Goal: Check status: Check status

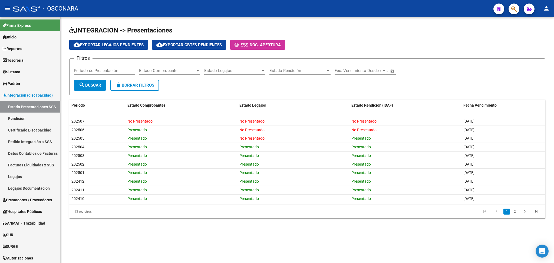
click at [355, 26] on h1 "INTEGRACION -> Presentaciones" at bounding box center [307, 30] width 477 height 9
click at [32, 165] on link "Facturas Liquidadas x SSS" at bounding box center [30, 165] width 60 height 12
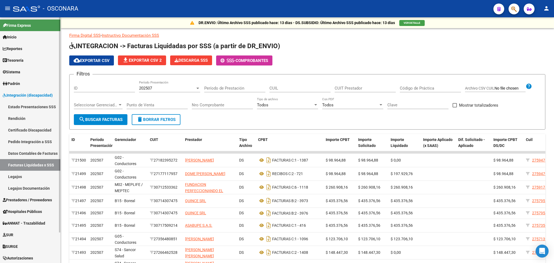
click at [31, 165] on link "Facturas Liquidadas x SSS" at bounding box center [30, 165] width 60 height 12
click at [455, 104] on span at bounding box center [455, 105] width 4 height 4
click at [455, 107] on input "Mostrar totalizadores" at bounding box center [455, 107] width 0 height 0
checkbox input "true"
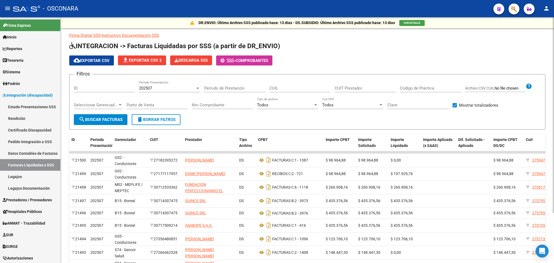
click at [123, 118] on span "search Buscar Facturas" at bounding box center [101, 119] width 44 height 5
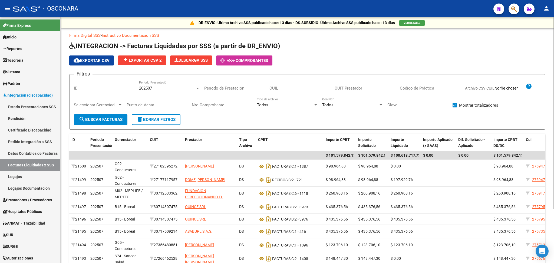
click at [423, 42] on h1 "INTEGRACION -> Facturas Liquidadas por SSS (a partir de DR_ENVIO)" at bounding box center [307, 46] width 477 height 9
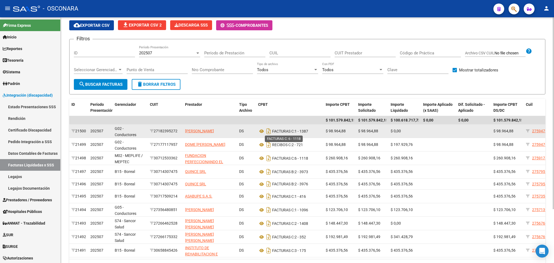
scroll to position [70, 0]
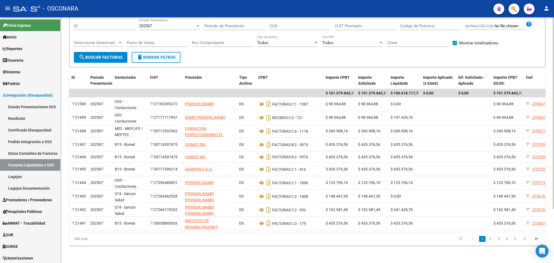
click at [118, 55] on span "search Buscar Facturas" at bounding box center [101, 57] width 44 height 5
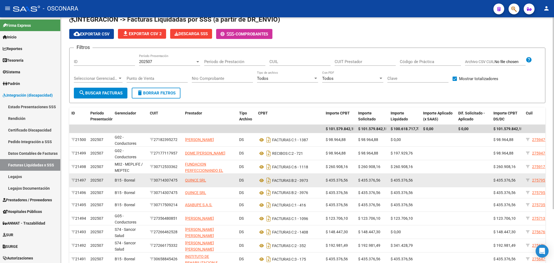
scroll to position [0, 0]
